Goal: Task Accomplishment & Management: Manage account settings

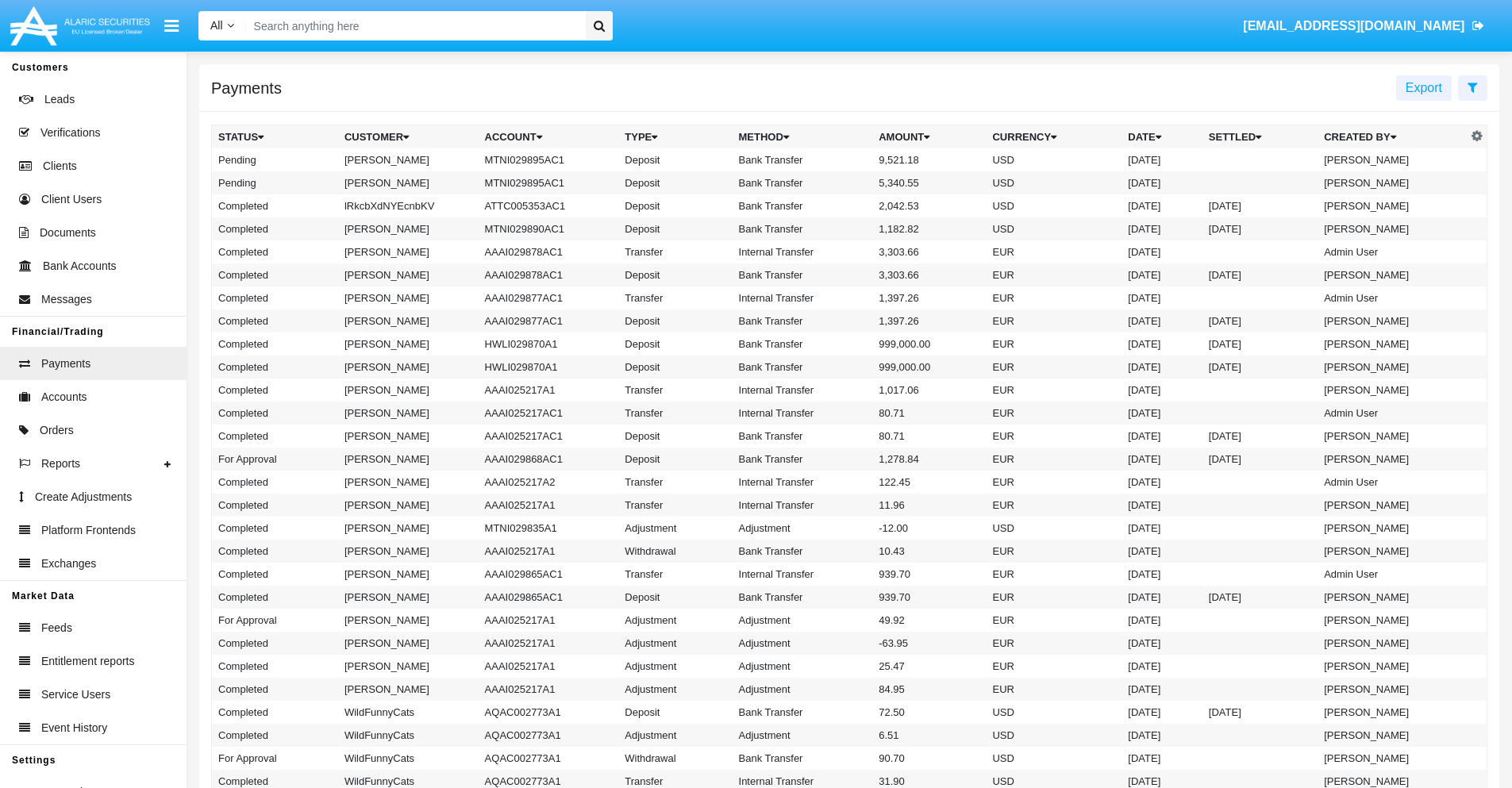
click at [1472, 86] on icon at bounding box center [1472, 87] width 10 height 13
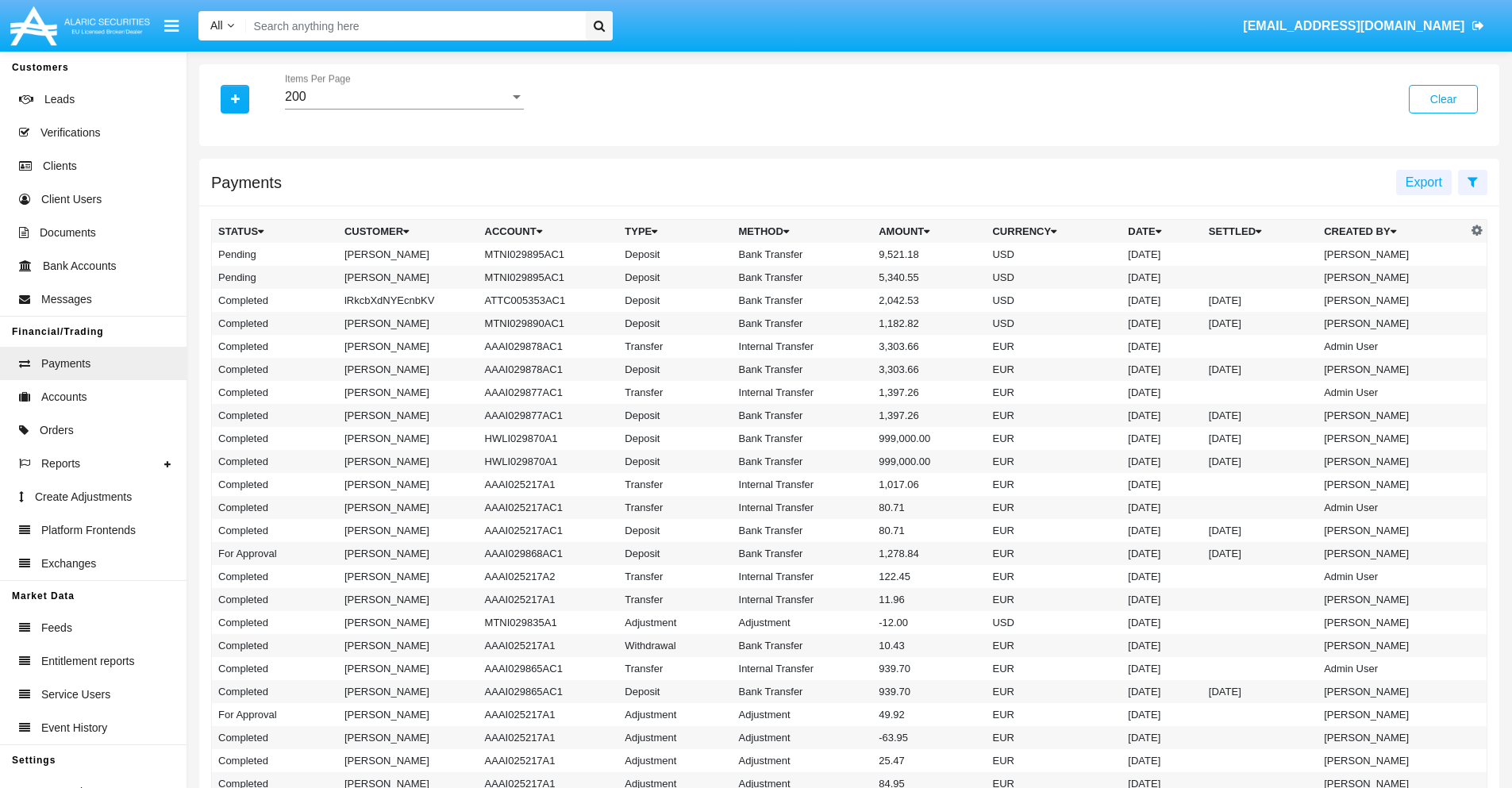
click at [404, 97] on div "200" at bounding box center [397, 96] width 225 height 14
click at [404, 109] on span "10" at bounding box center [404, 108] width 238 height 38
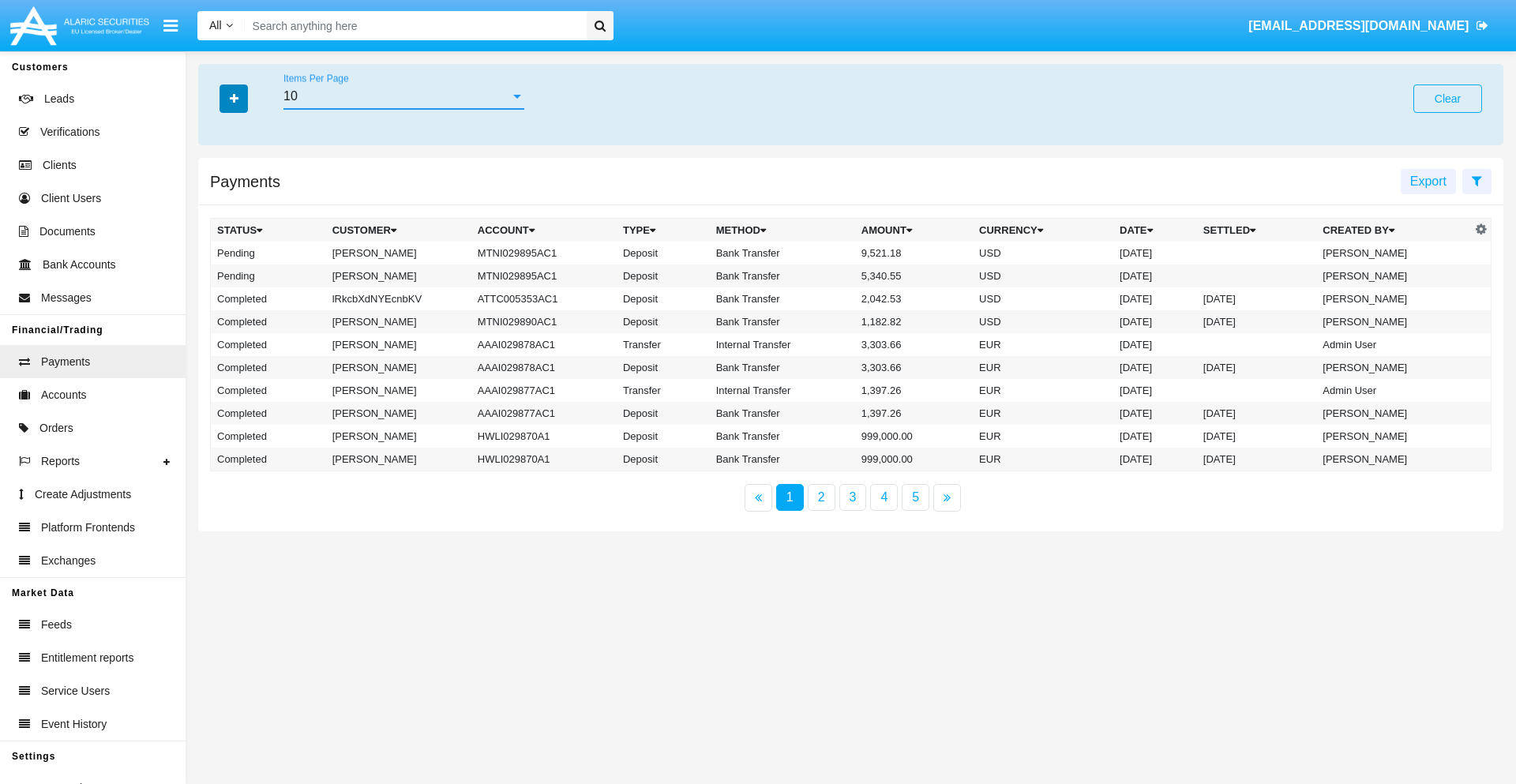
click at [234, 98] on icon "button" at bounding box center [234, 98] width 8 height 11
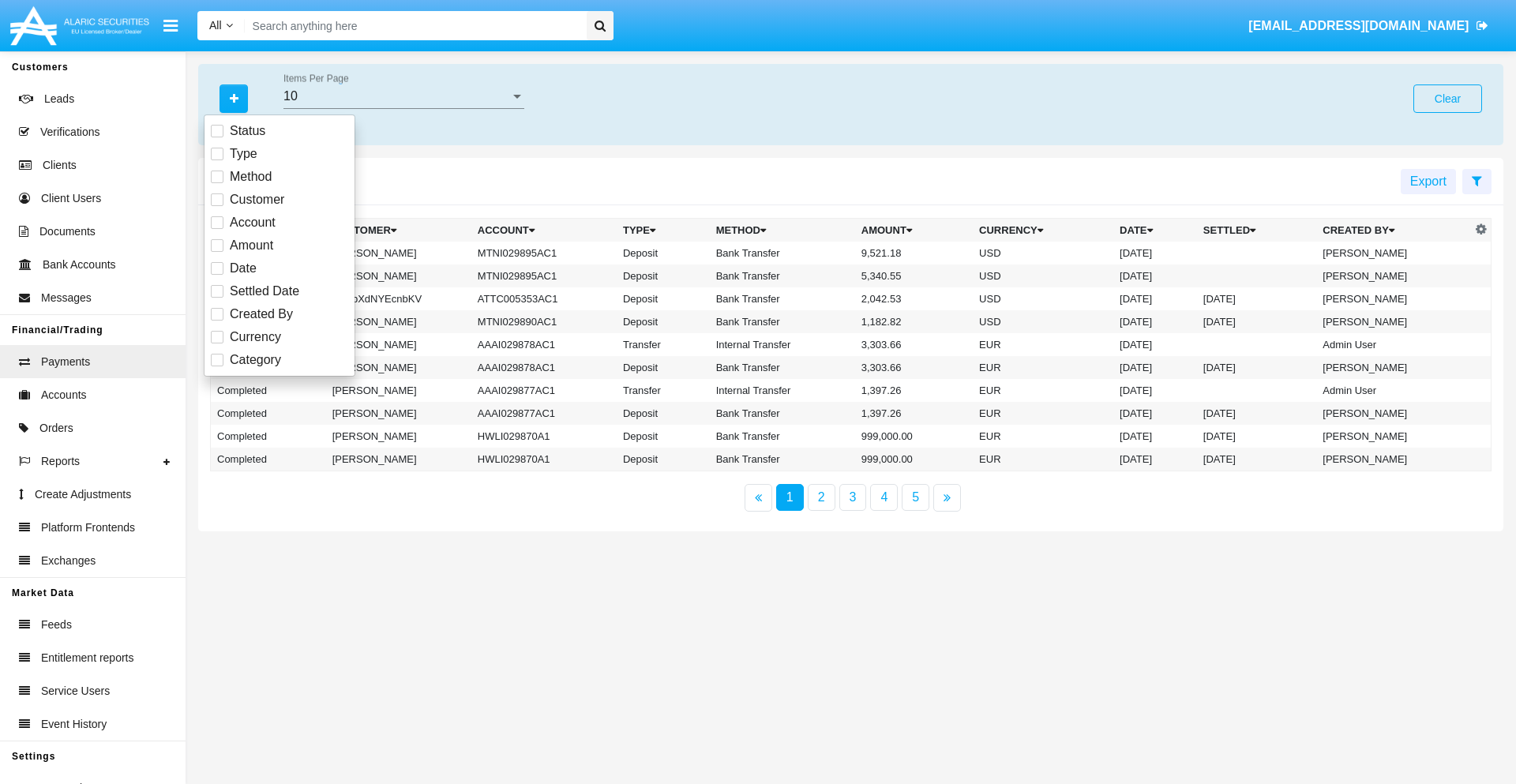
click at [247, 131] on span "Status" at bounding box center [247, 131] width 35 height 19
click at [217, 137] on input "Status" at bounding box center [216, 137] width 1 height 1
checkbox input "true"
click at [234, 98] on icon "button" at bounding box center [234, 98] width 8 height 11
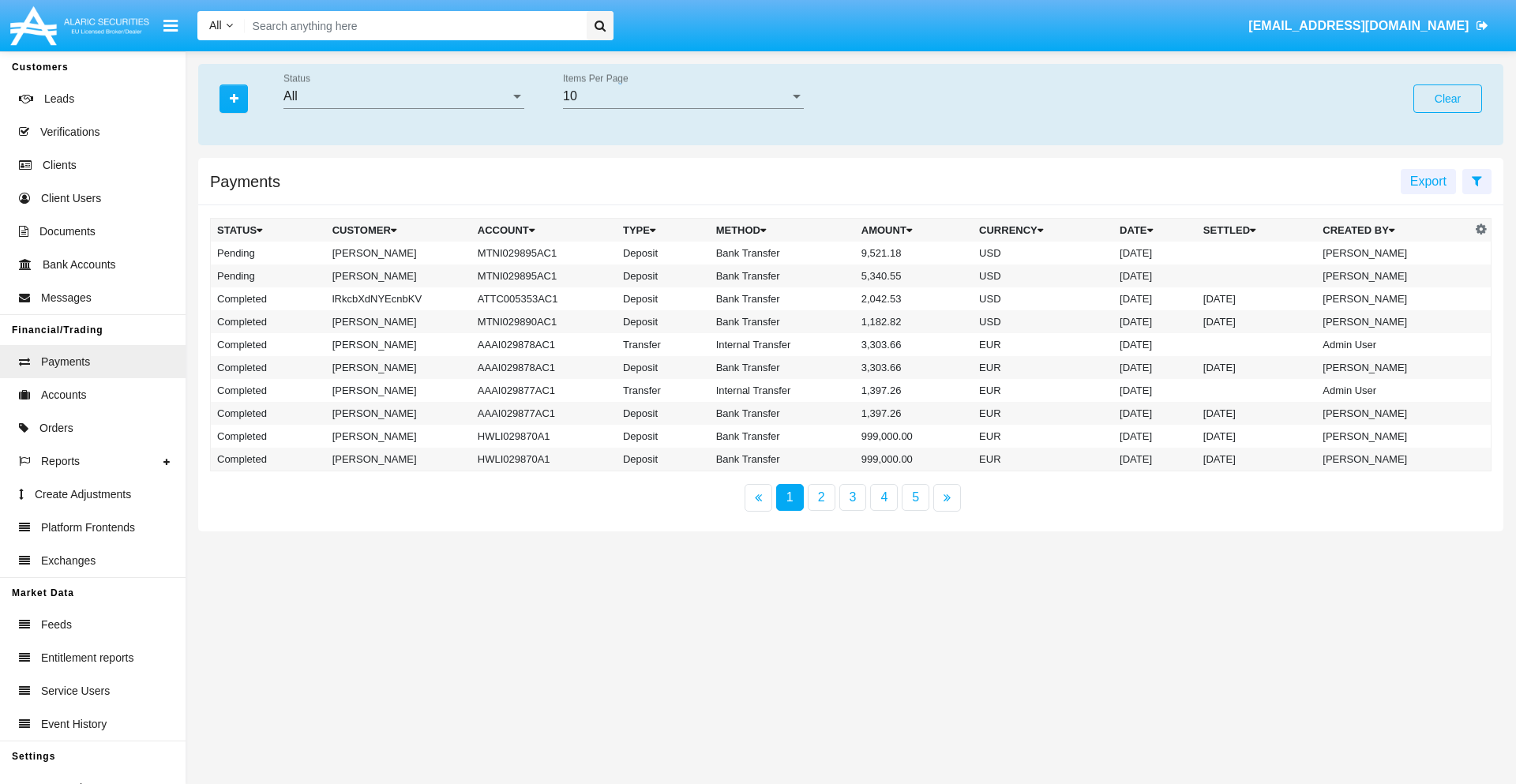
click at [404, 97] on div "All" at bounding box center [396, 96] width 226 height 14
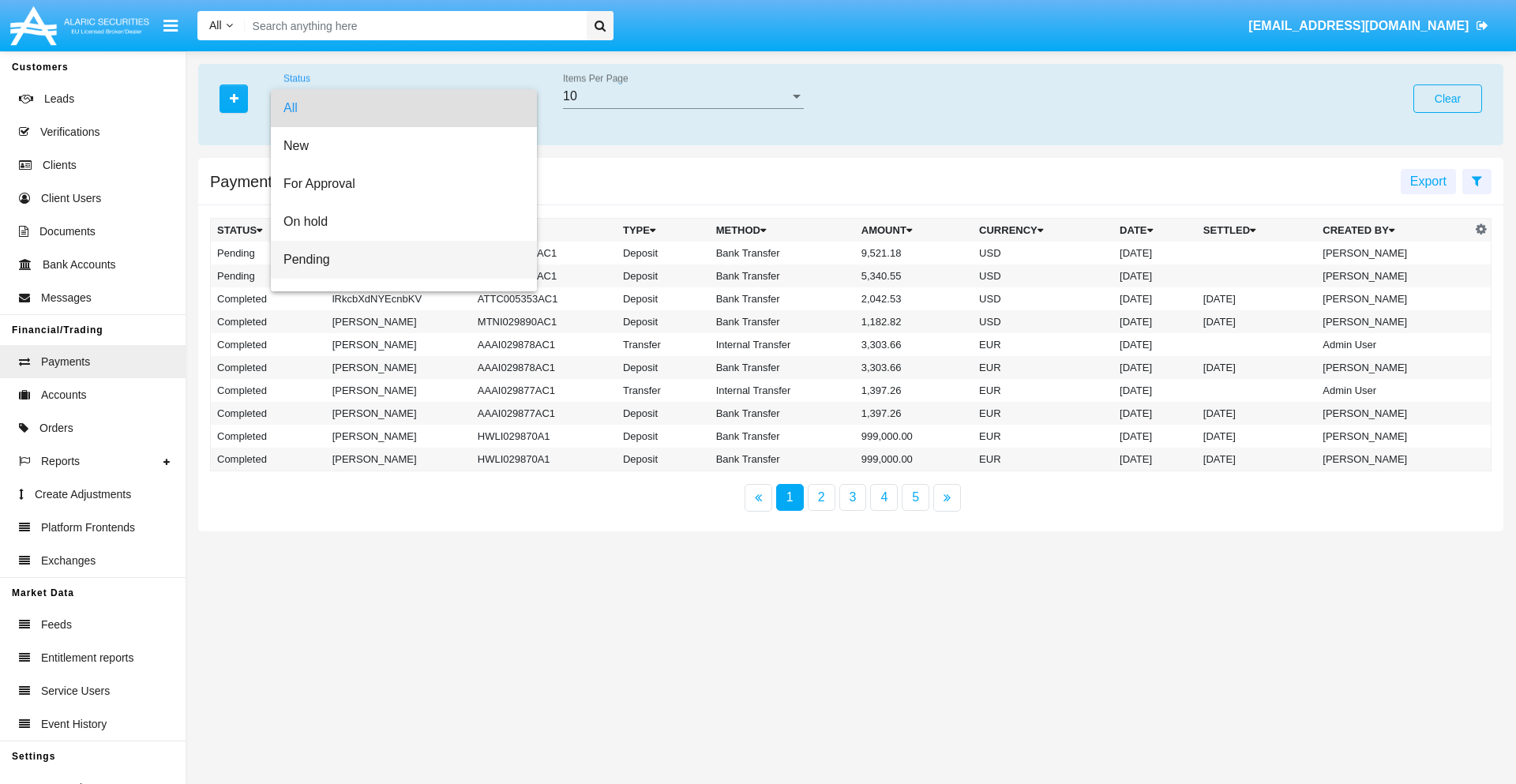
click at [397, 260] on span "Pending" at bounding box center [404, 259] width 241 height 38
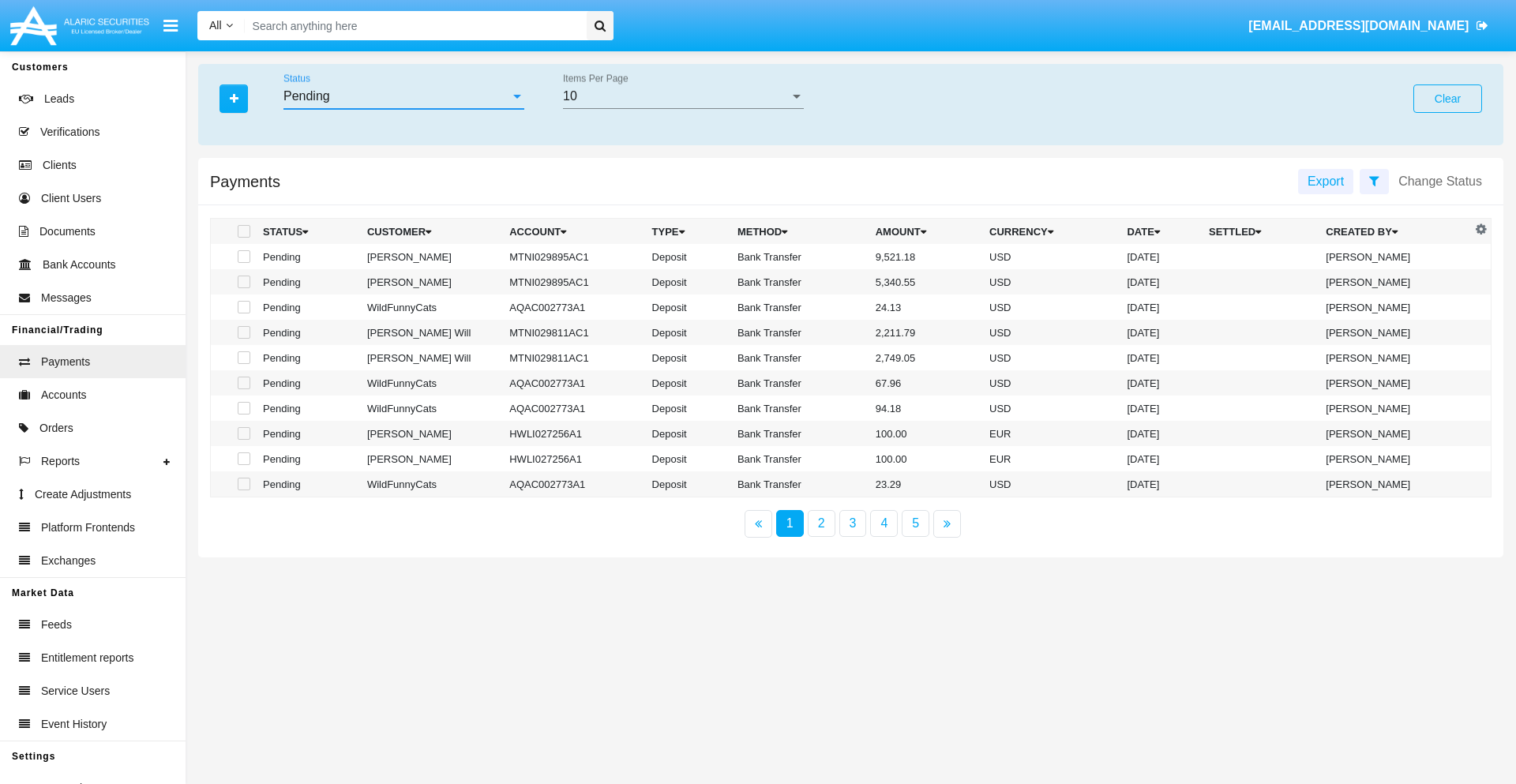
click at [242, 257] on span at bounding box center [243, 257] width 13 height 13
click at [243, 263] on input "checkbox" at bounding box center [243, 263] width 1 height 1
checkbox input "true"
click at [242, 282] on span at bounding box center [243, 282] width 13 height 13
click at [243, 289] on input "checkbox" at bounding box center [243, 289] width 1 height 1
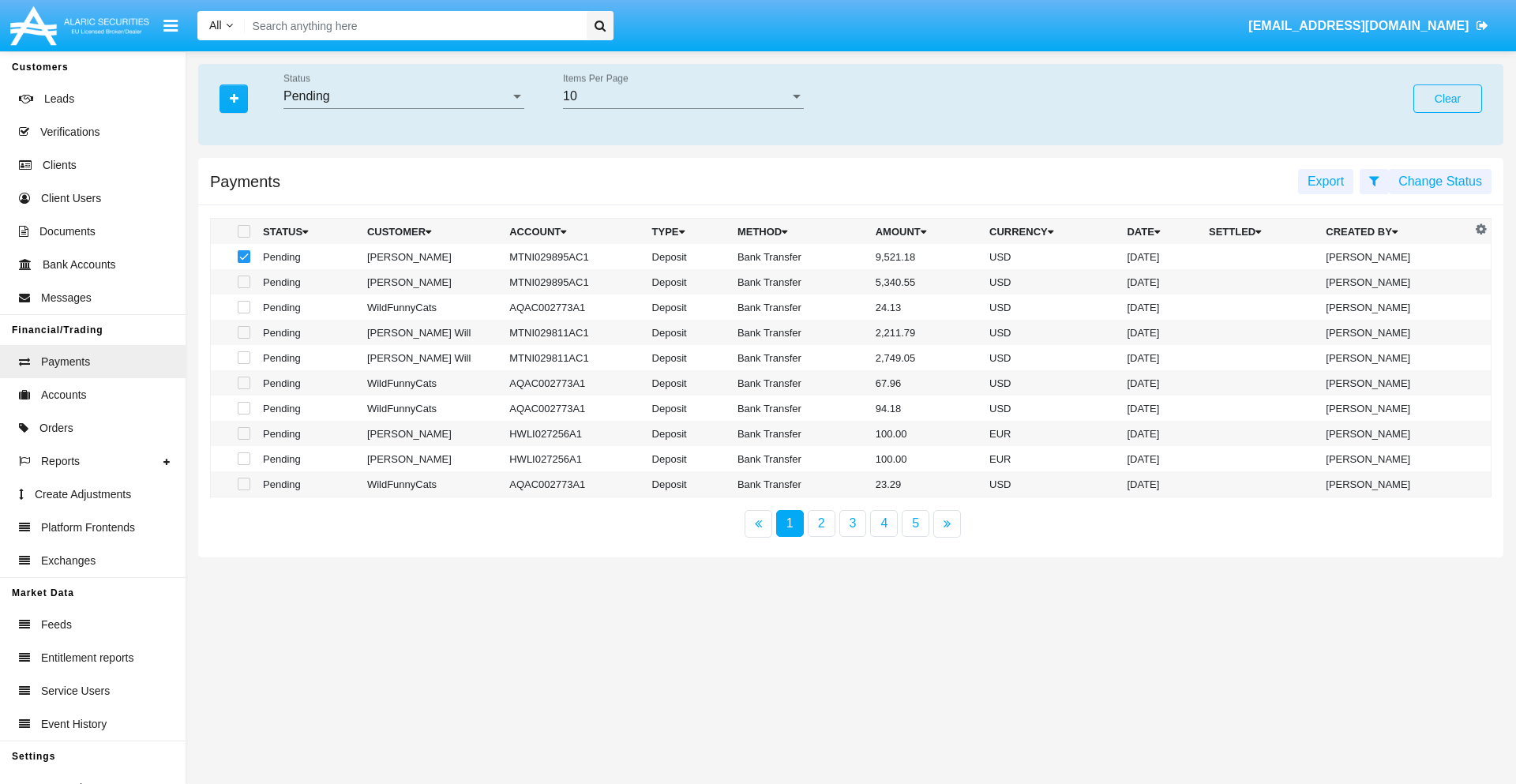
checkbox input "true"
click at [1440, 181] on button "Change Status" at bounding box center [1440, 182] width 103 height 25
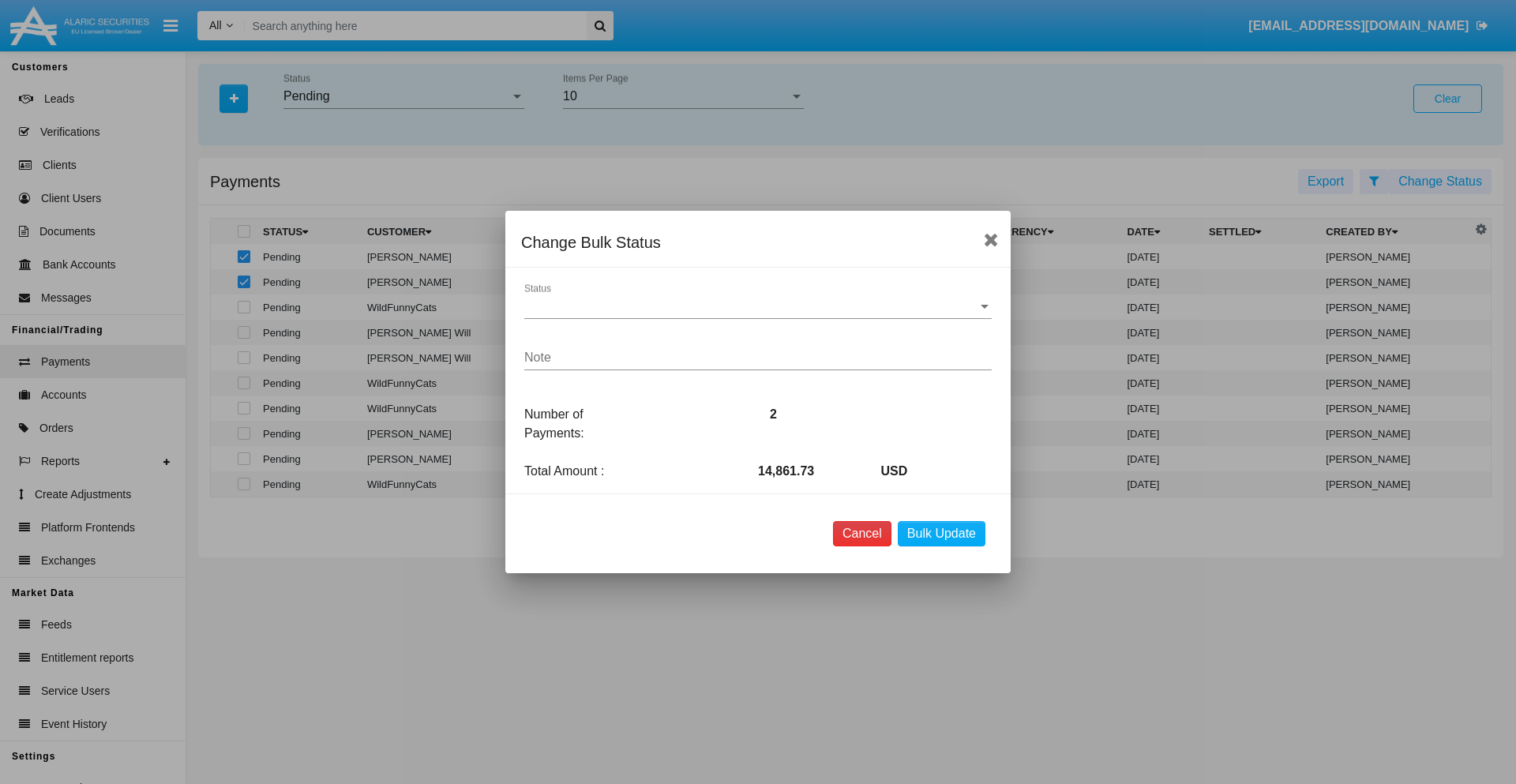
click at [861, 533] on button "Cancel" at bounding box center [861, 533] width 58 height 25
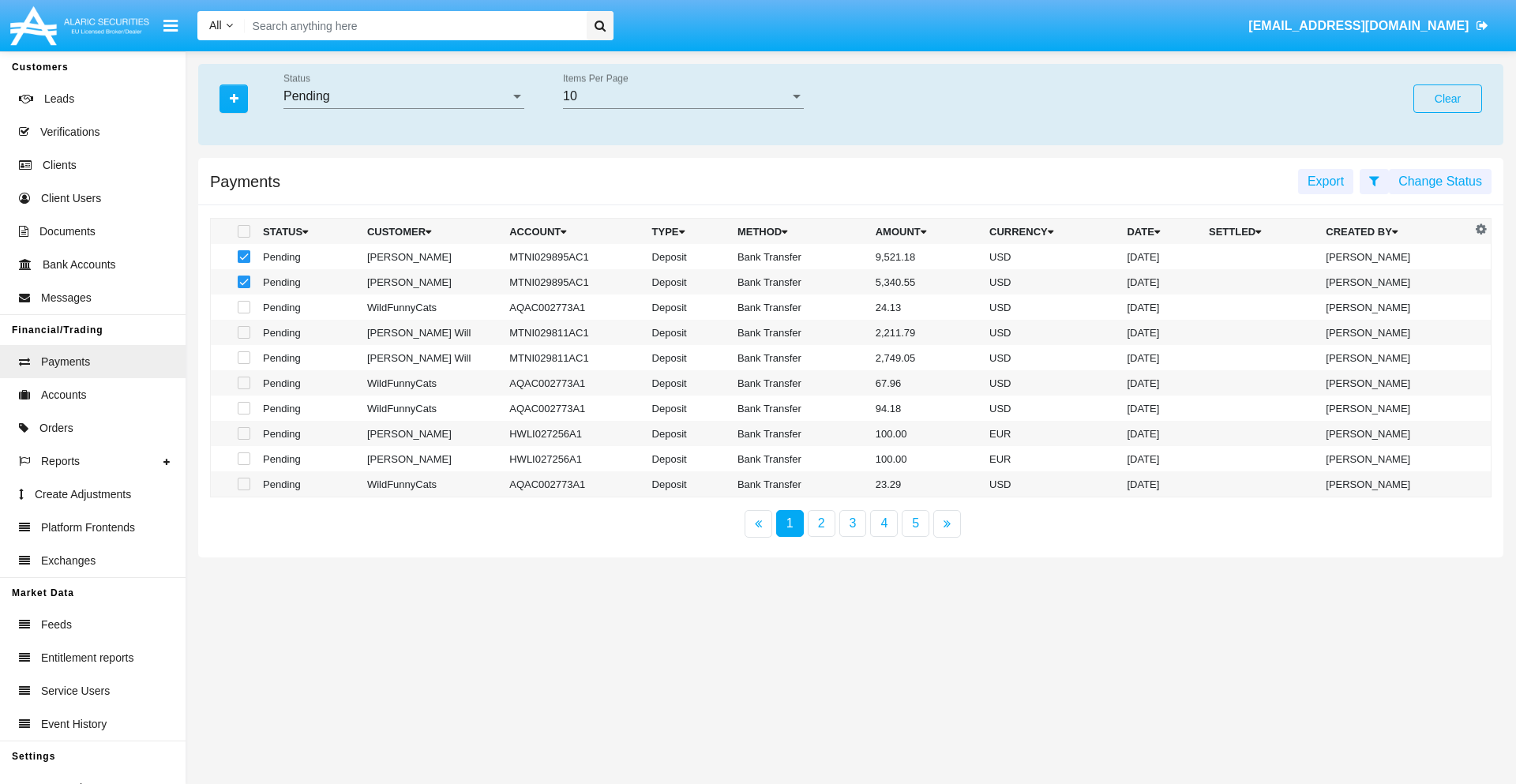
click at [1440, 181] on button "Change Status" at bounding box center [1440, 182] width 103 height 25
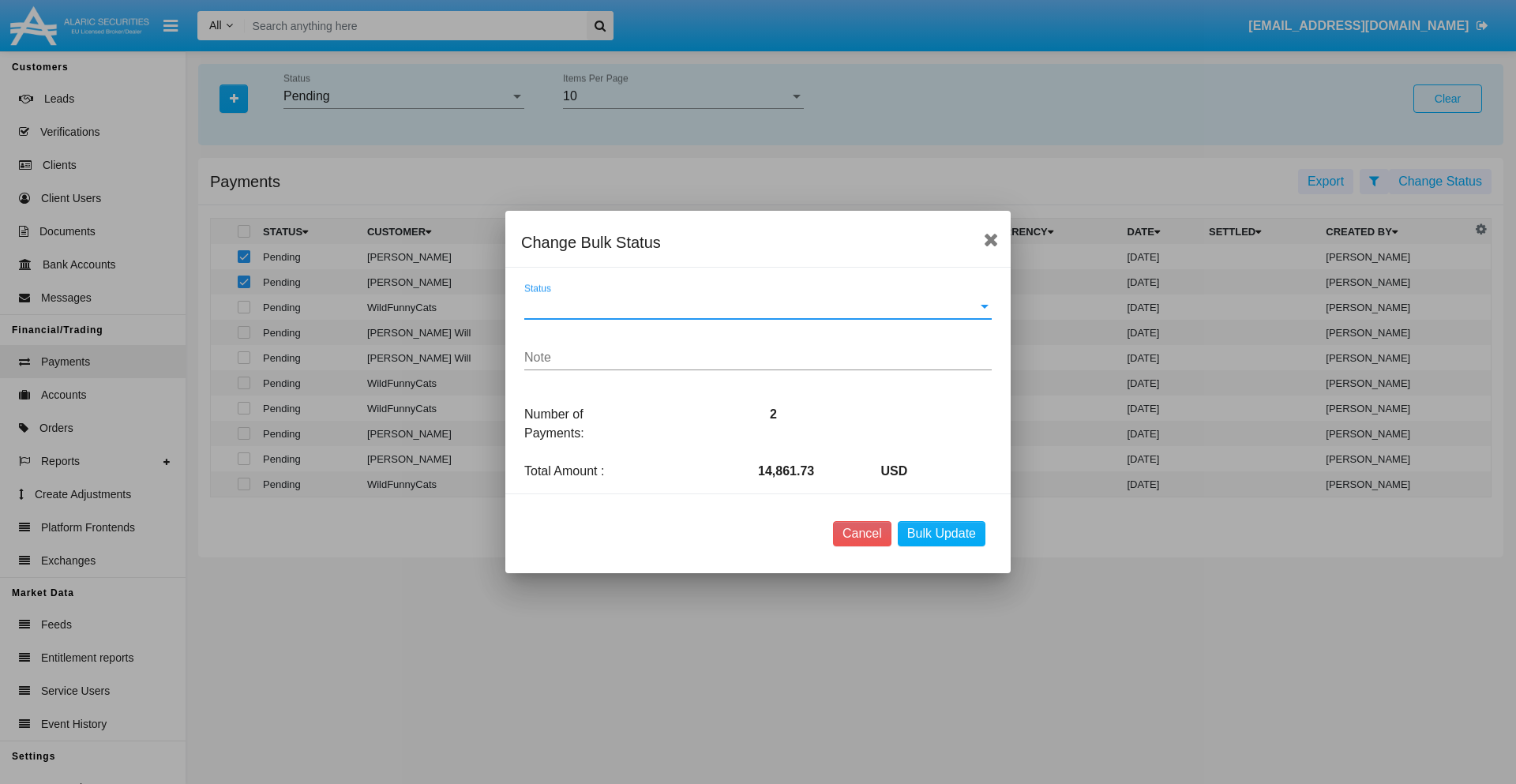
click at [758, 306] on span "Status" at bounding box center [750, 306] width 453 height 14
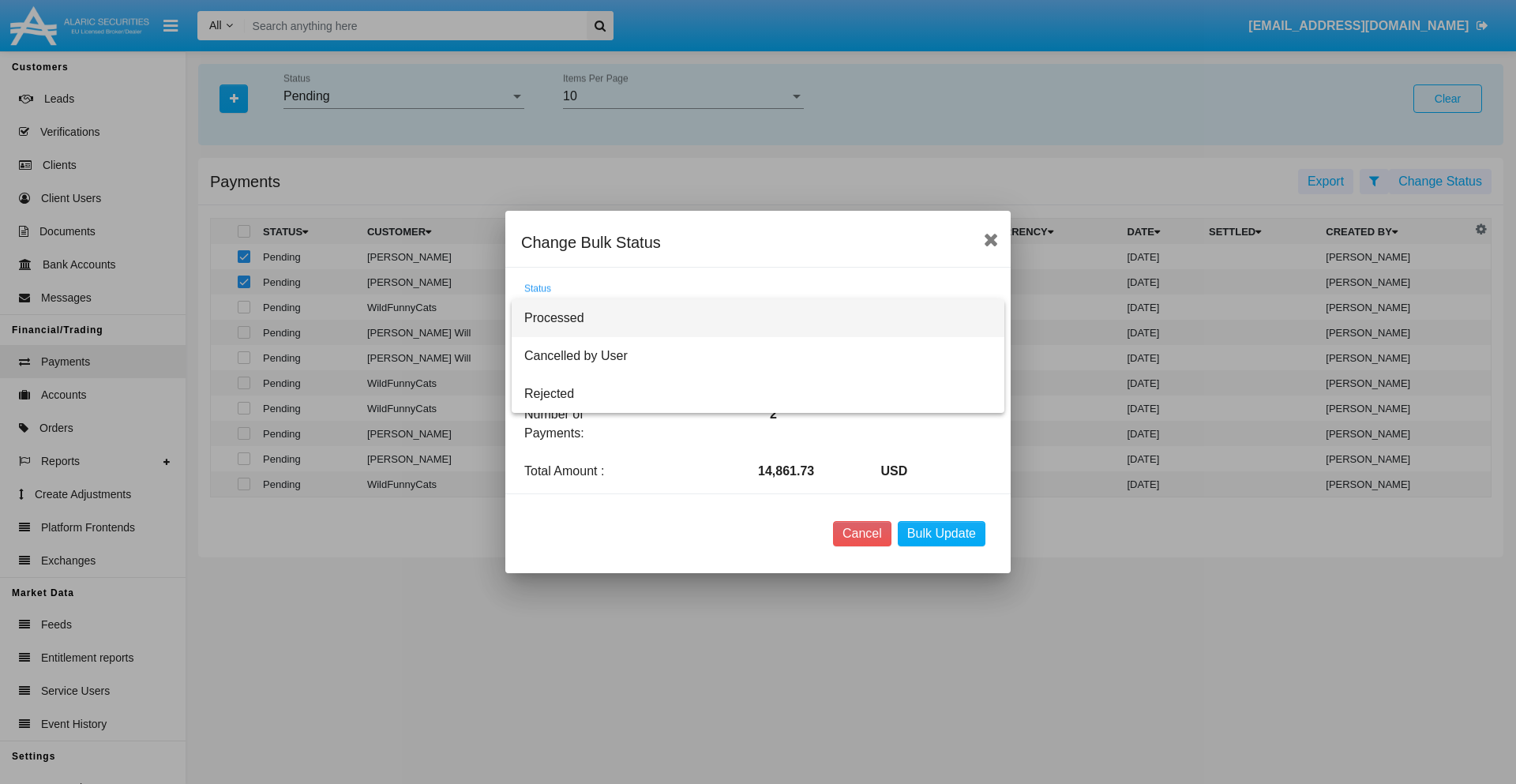
click at [758, 318] on span "Processed" at bounding box center [758, 318] width 468 height 38
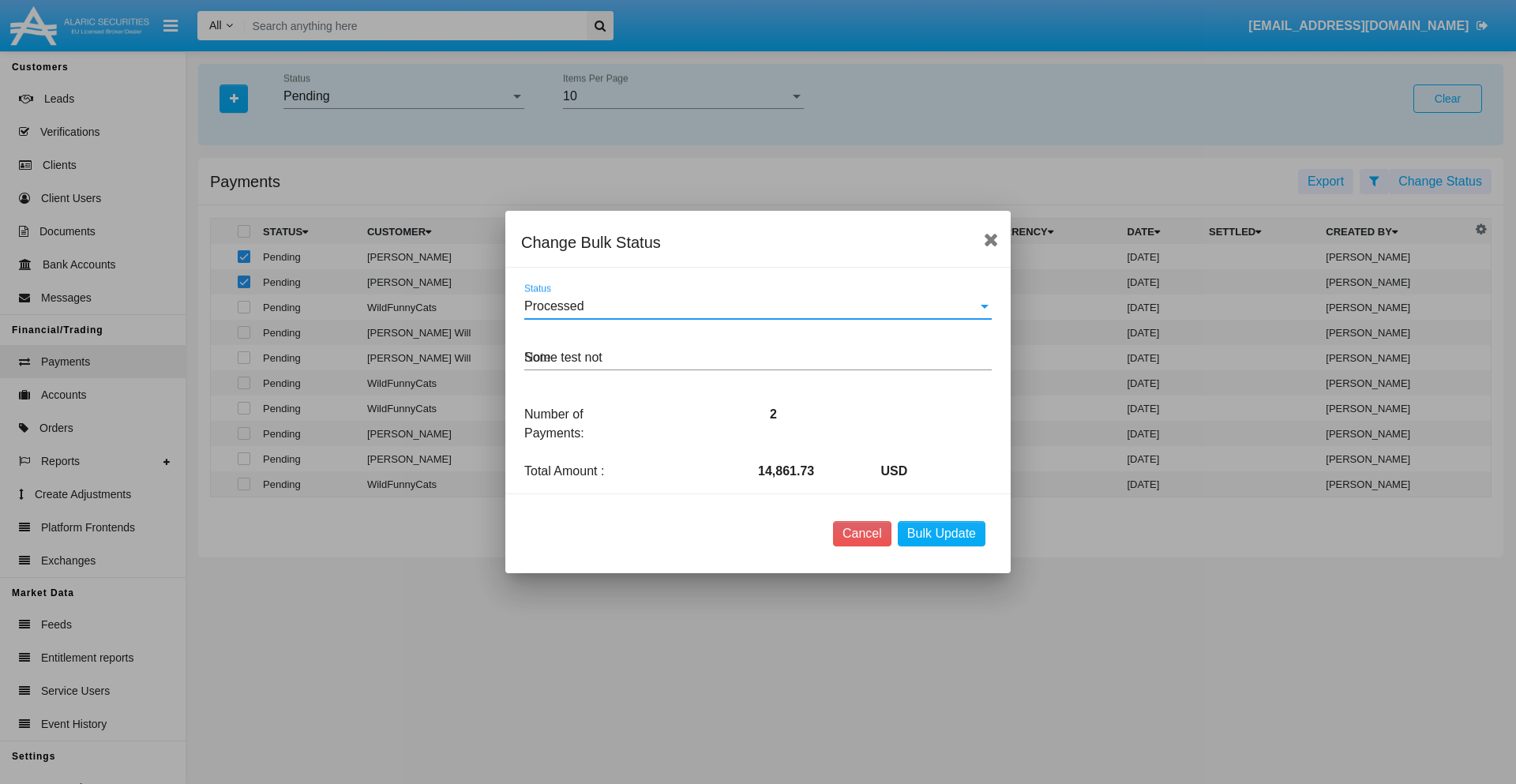
type textarea "Some test note"
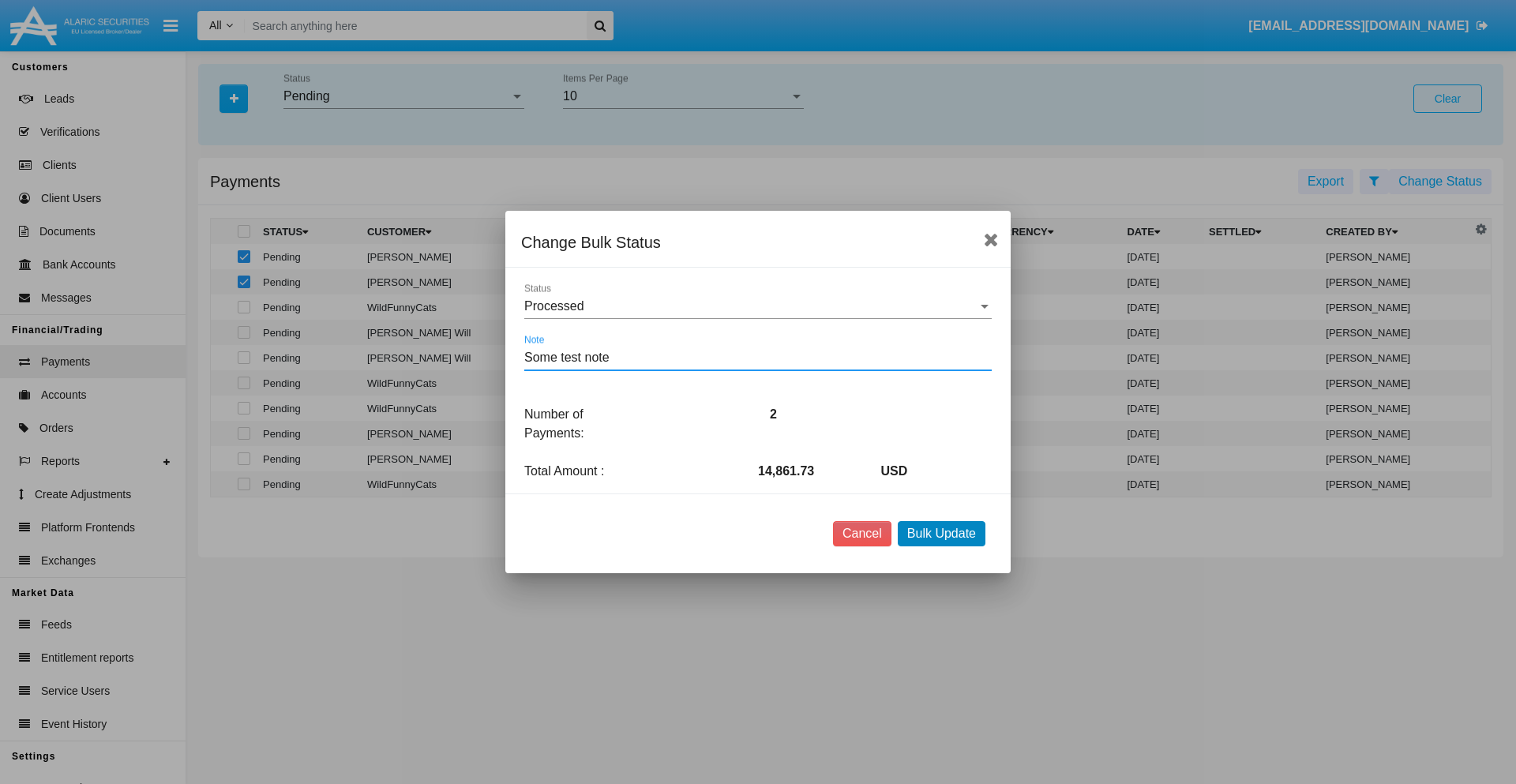
click at [941, 533] on button "Bulk Update" at bounding box center [941, 533] width 87 height 25
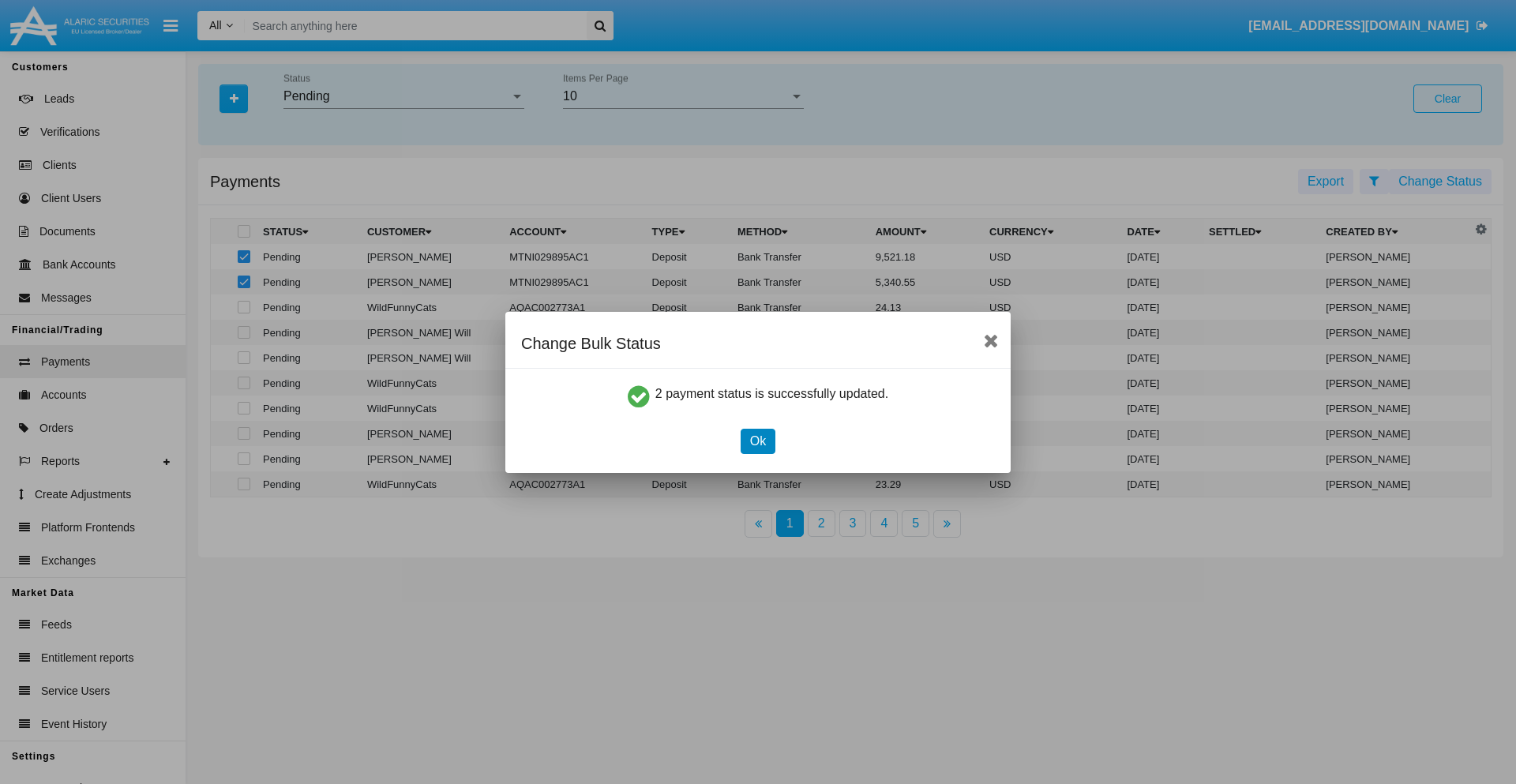
click at [757, 441] on button "Ok" at bounding box center [757, 442] width 34 height 25
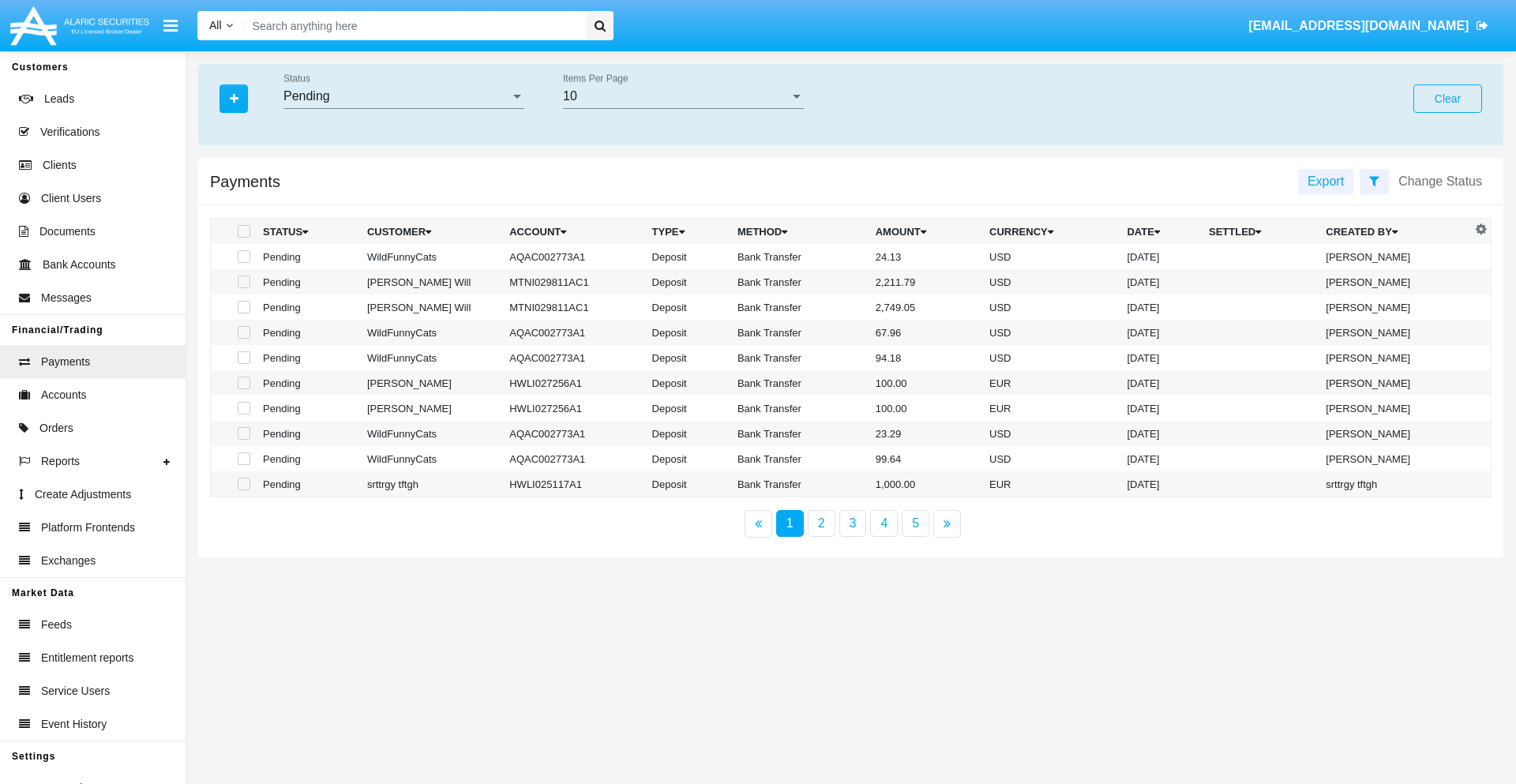
click at [404, 97] on div "Pending" at bounding box center [396, 96] width 226 height 14
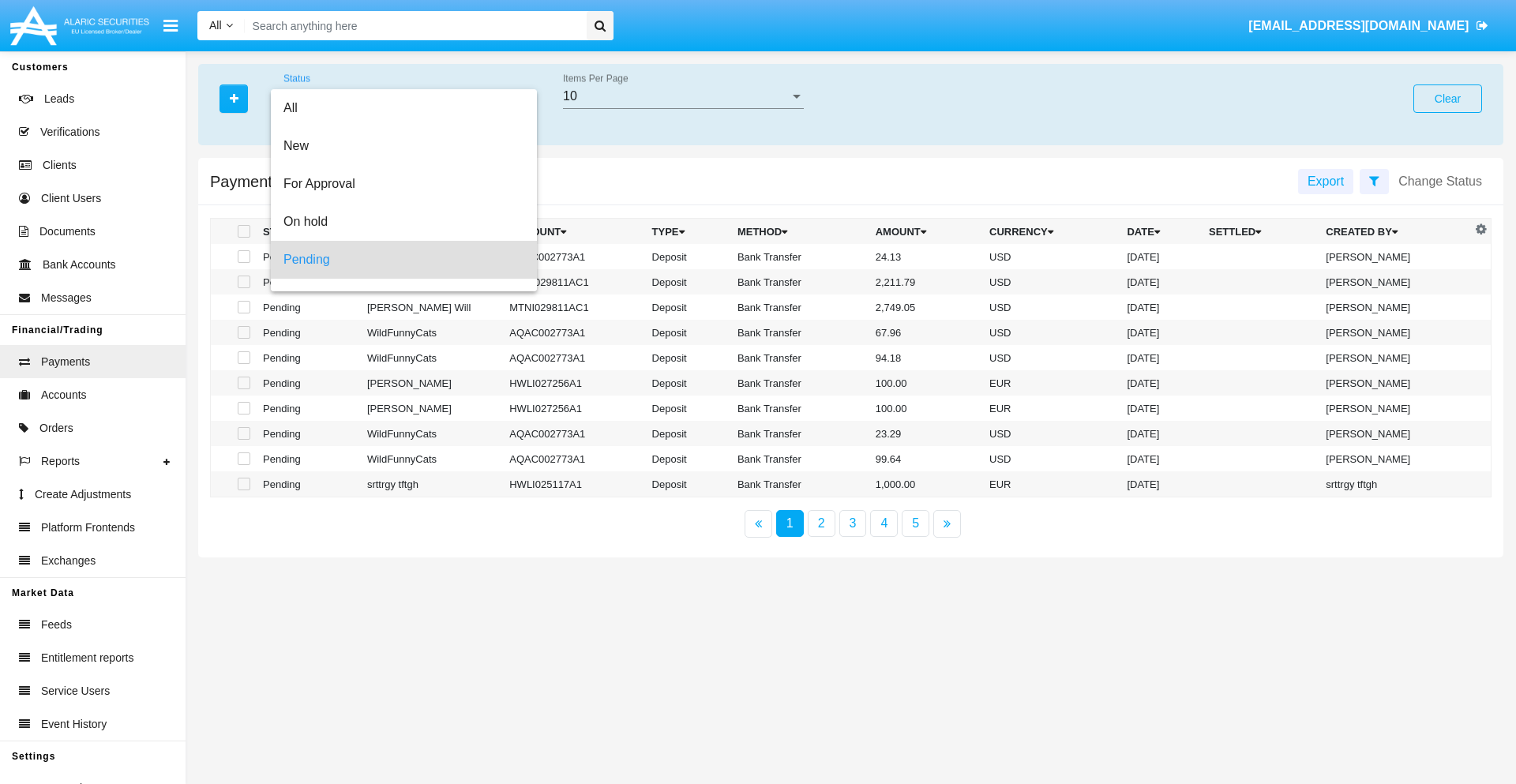
scroll to position [70, 0]
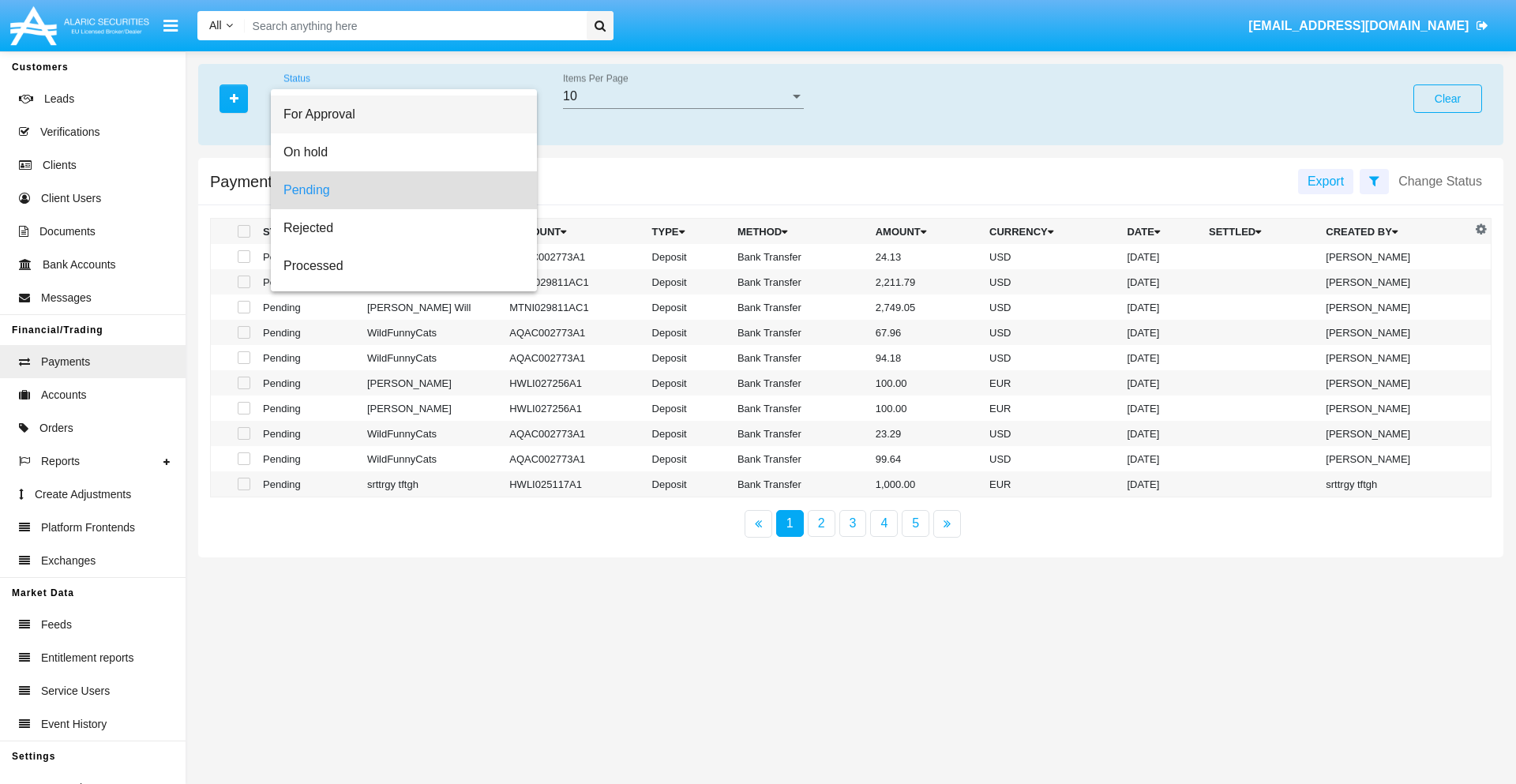
click at [397, 114] on span "For Approval" at bounding box center [404, 114] width 241 height 38
